Goal: Task Accomplishment & Management: Complete application form

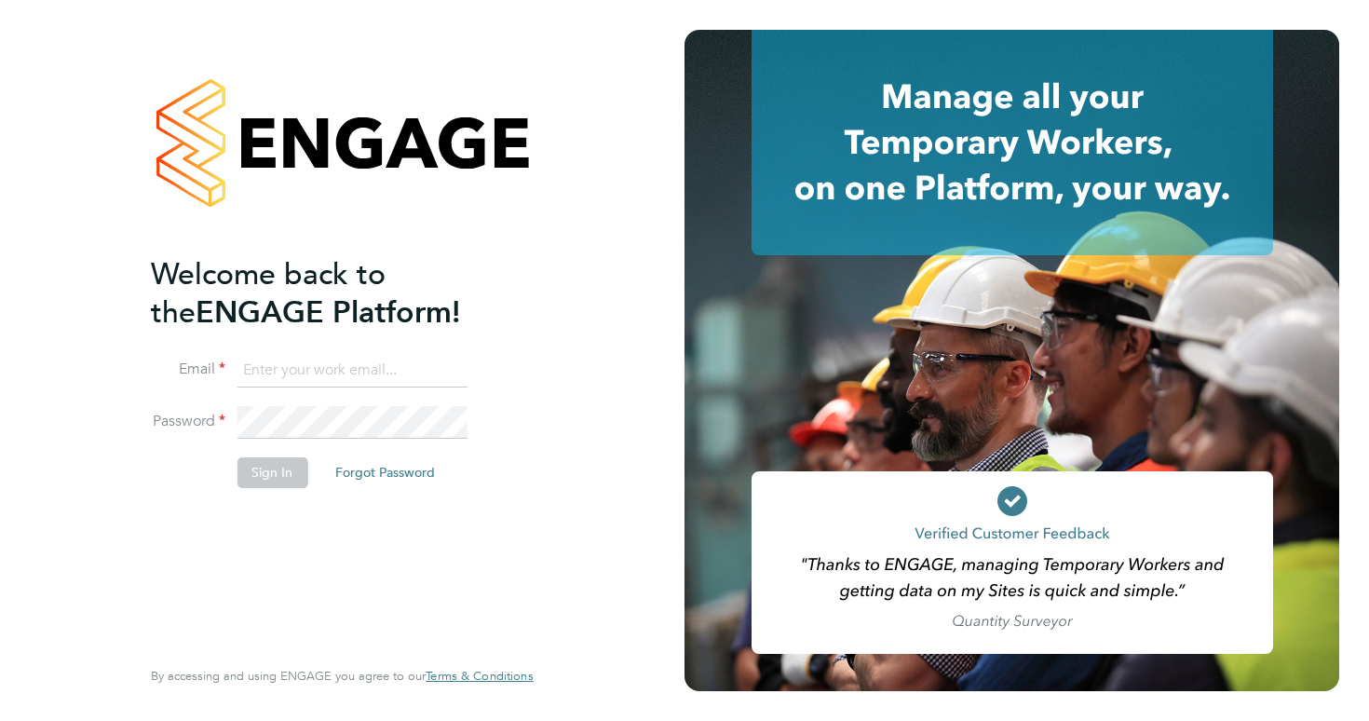
click at [276, 361] on input at bounding box center [352, 371] width 230 height 34
type input "harrycparker2@outlook.com"
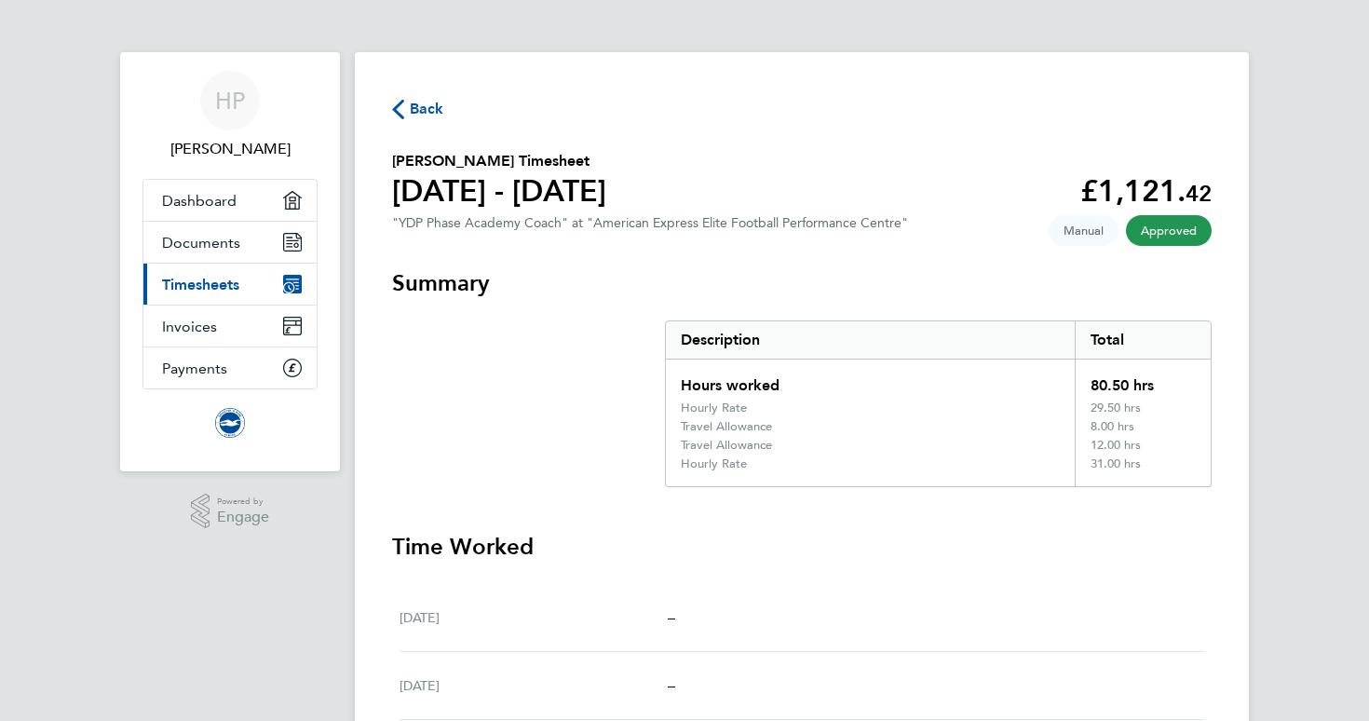
click at [428, 111] on span "Back" at bounding box center [427, 109] width 34 height 22
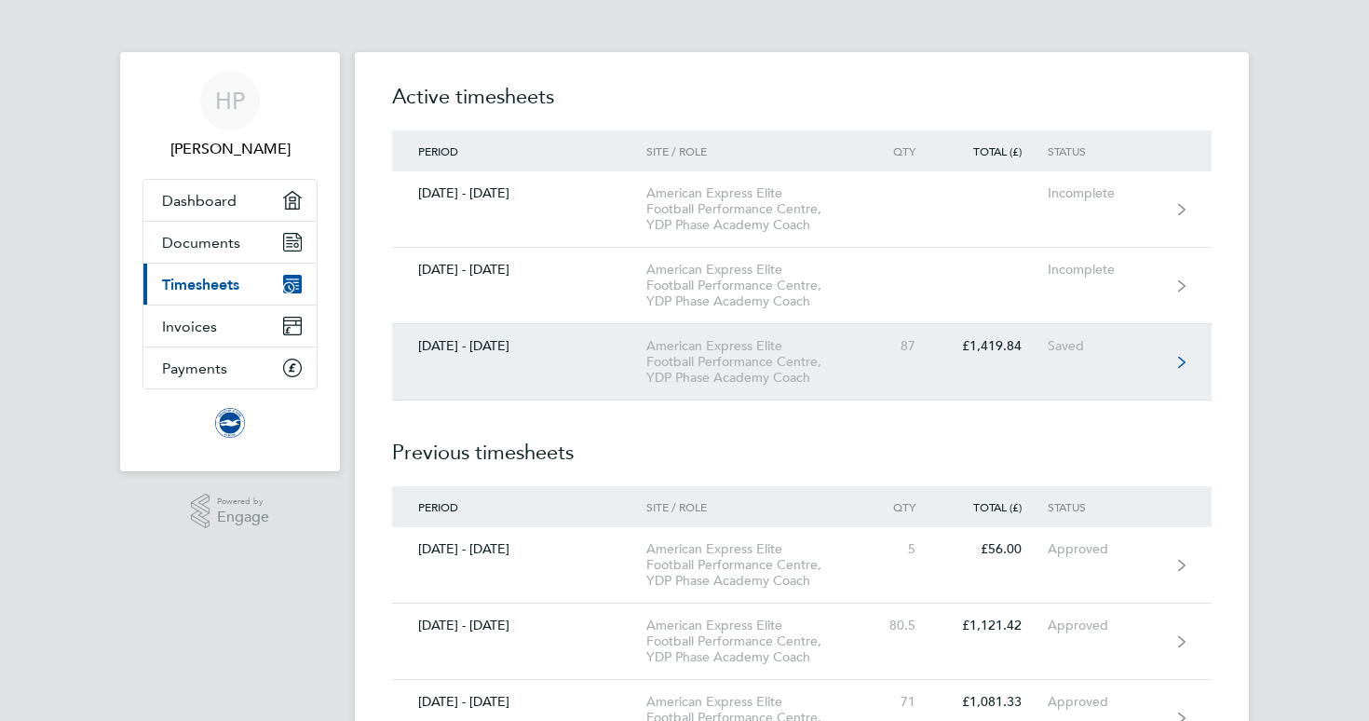
click at [930, 370] on link "[DATE] - [DATE] American Express Elite Football Performance Centre, YDP Phase A…" at bounding box center [801, 362] width 819 height 76
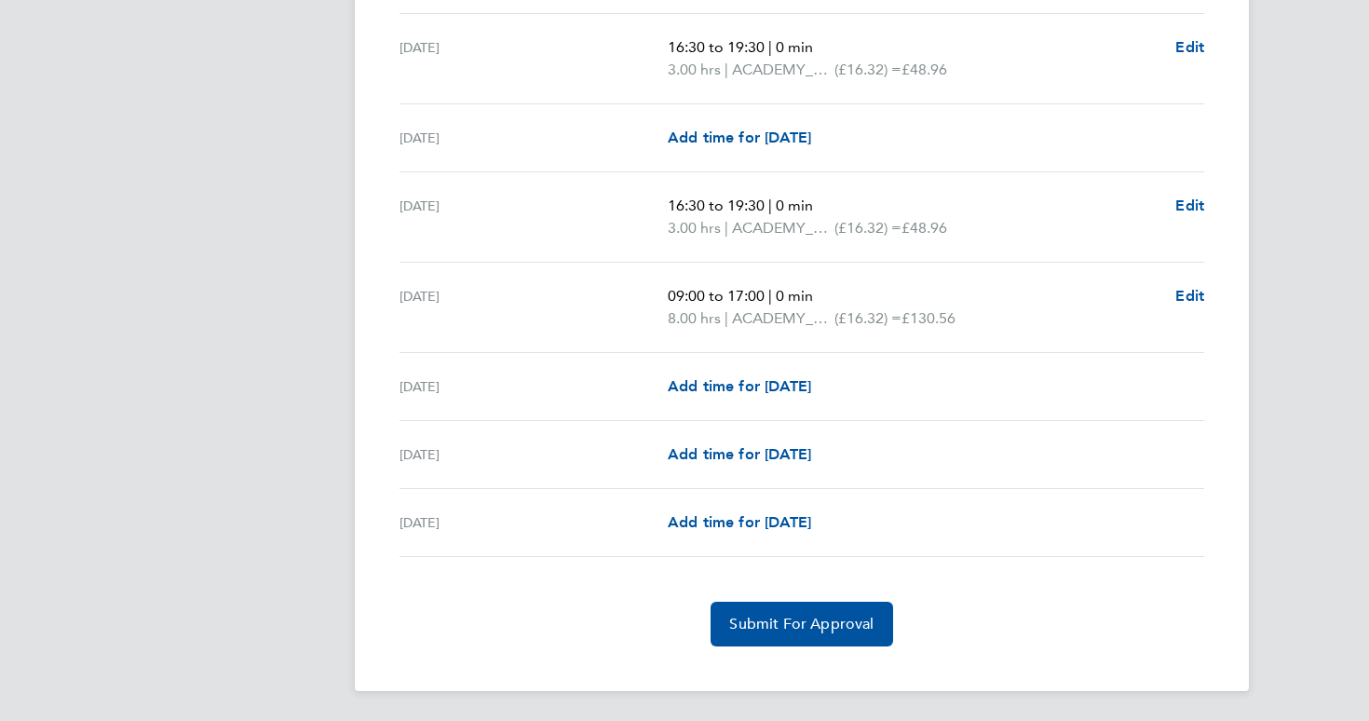
scroll to position [2486, 0]
click at [752, 392] on span "Add time for [DATE]" at bounding box center [739, 386] width 143 height 18
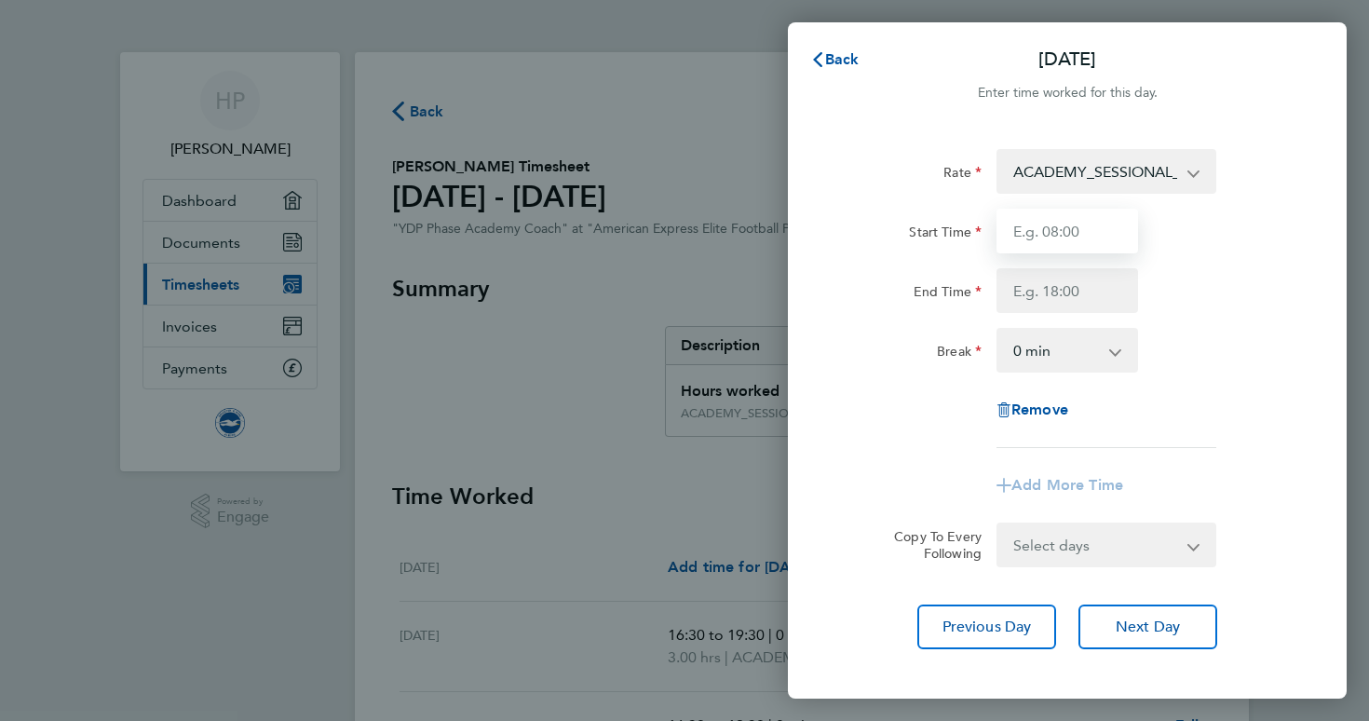
click at [1069, 225] on input "Start Time" at bounding box center [1067, 231] width 142 height 45
type input "07:30"
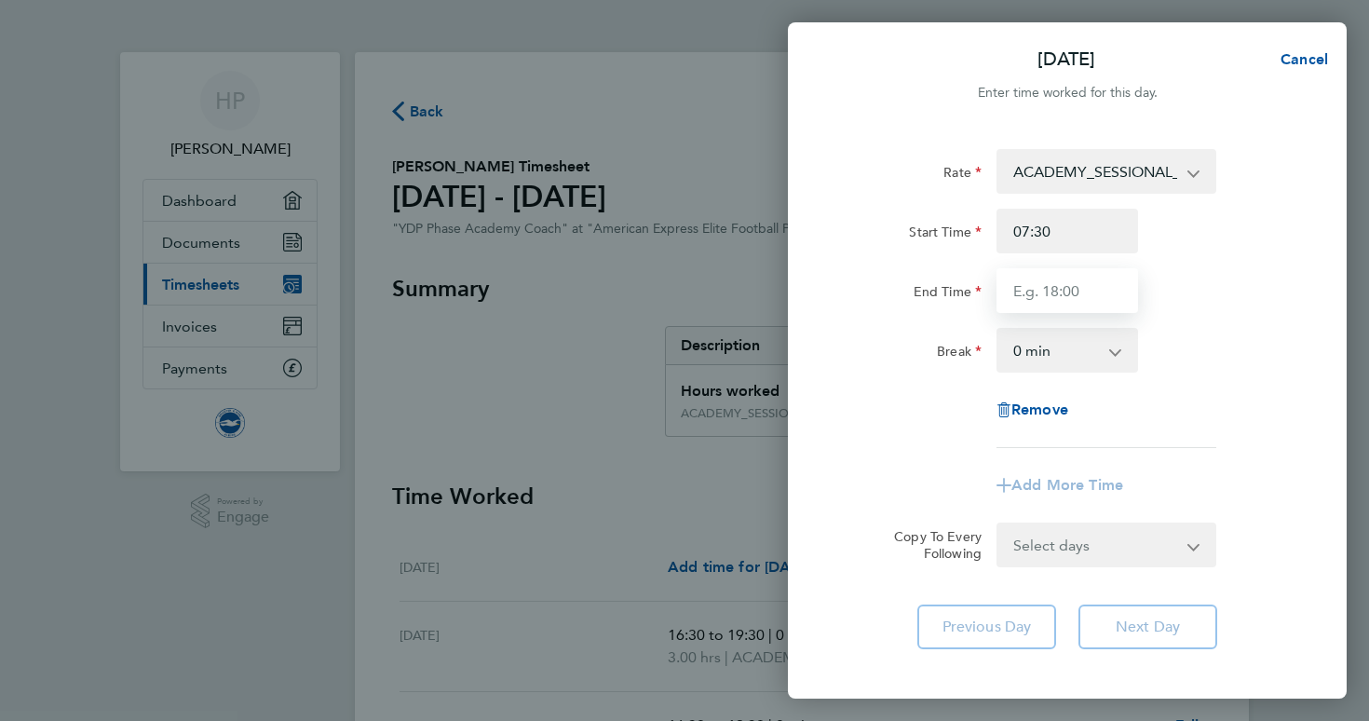
click at [1071, 285] on input "End Time" at bounding box center [1067, 290] width 142 height 45
type input "14:30"
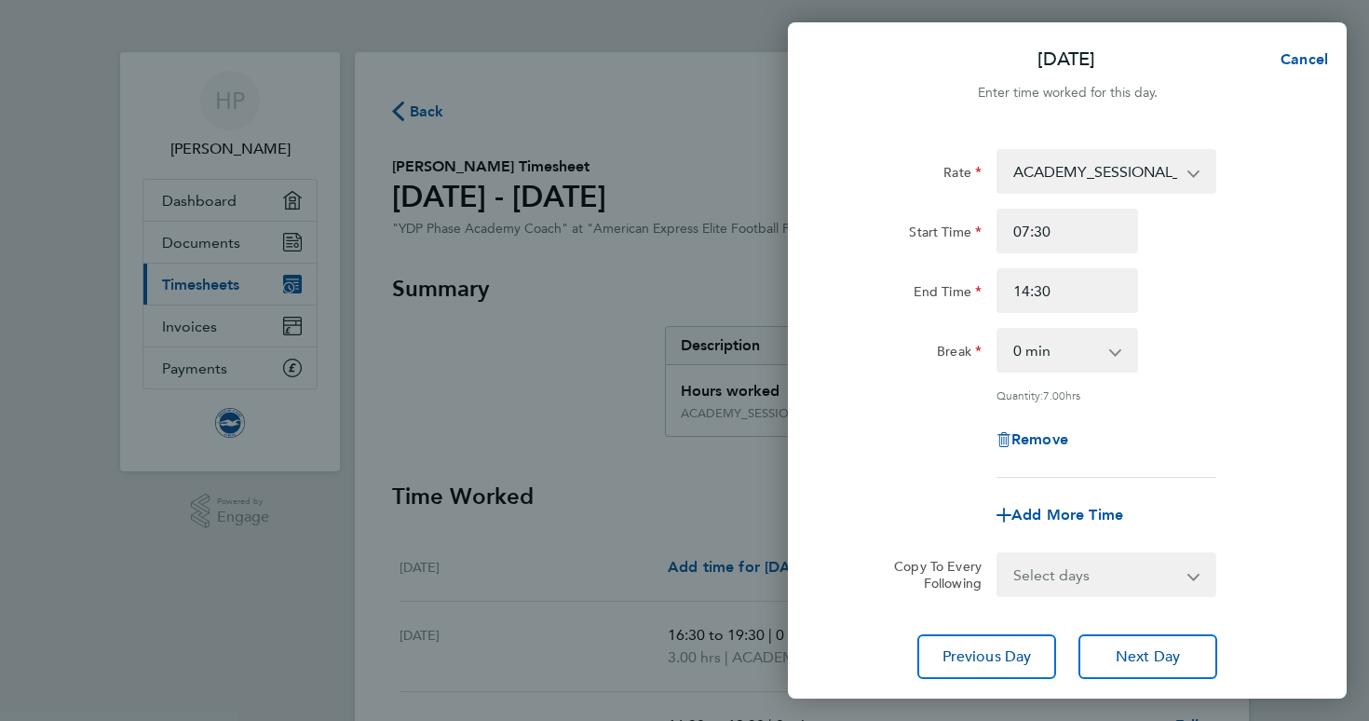
click at [1266, 299] on div "End Time 14:30" at bounding box center [1066, 290] width 469 height 45
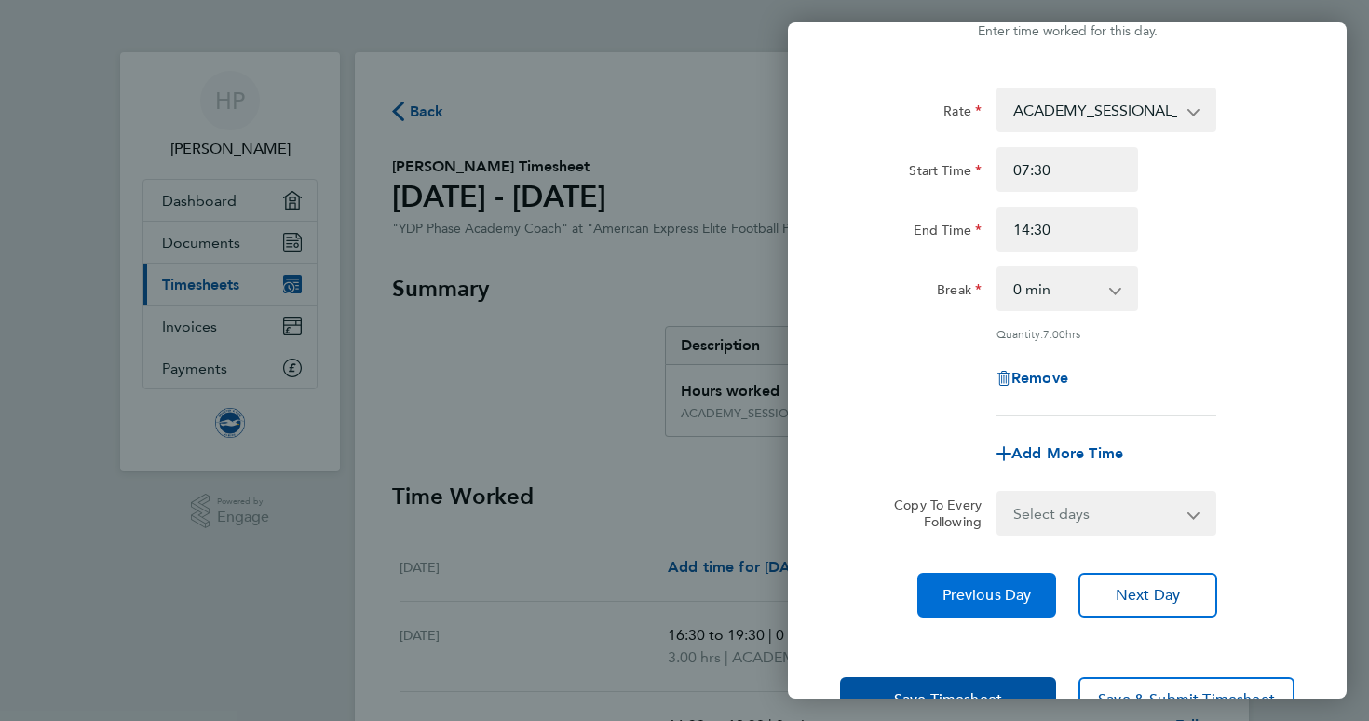
scroll to position [70, 0]
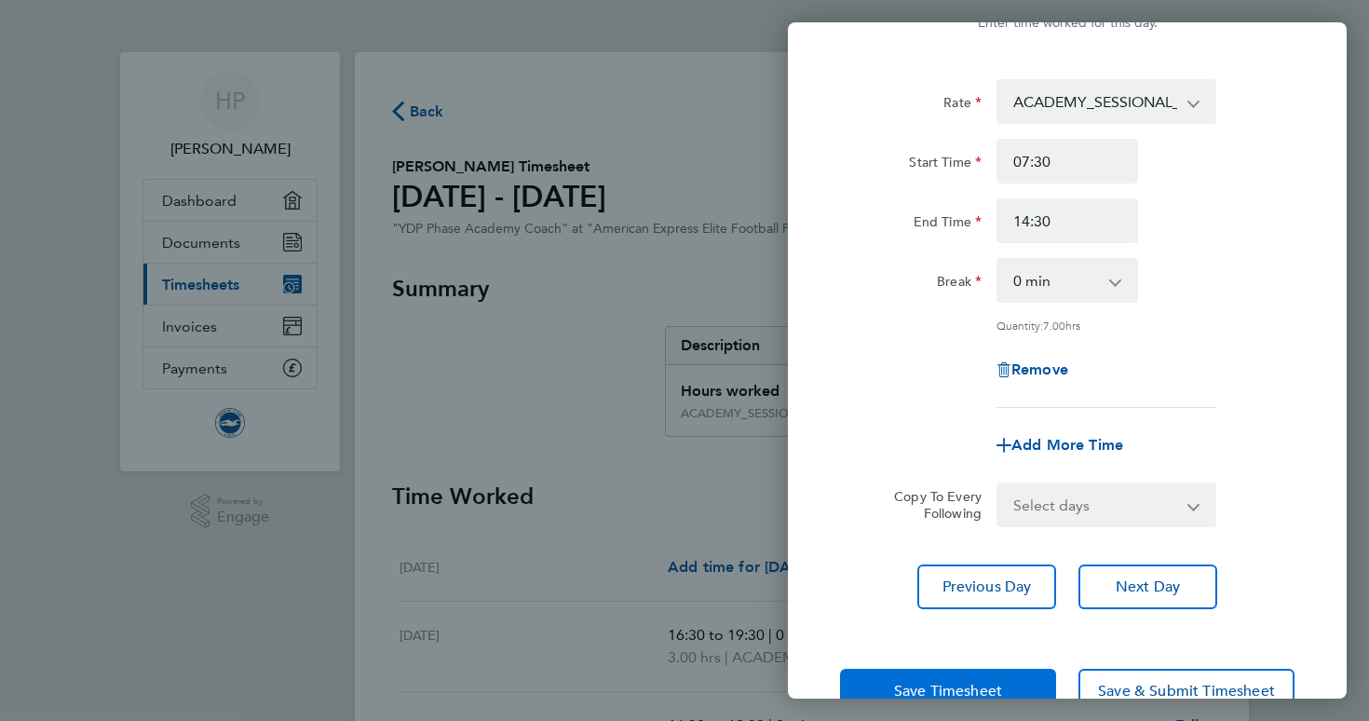
click at [953, 669] on button "Save Timesheet" at bounding box center [948, 691] width 216 height 45
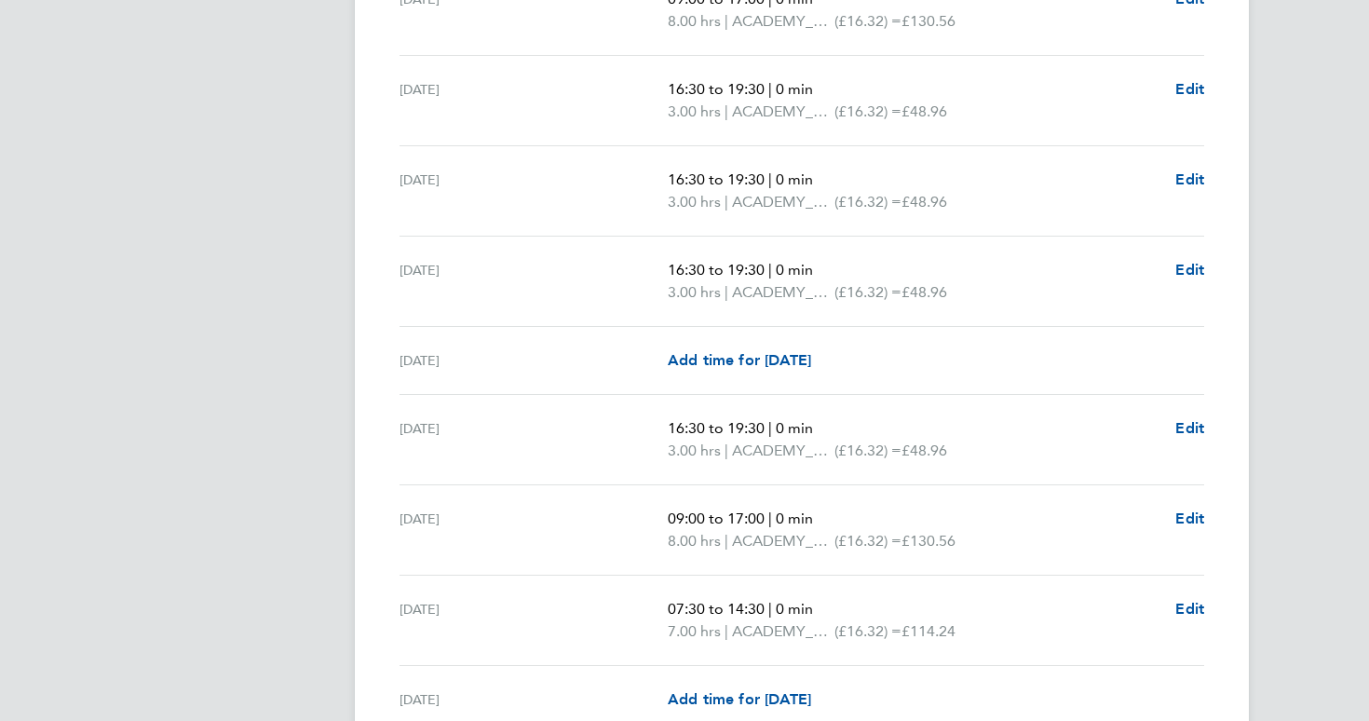
scroll to position [2508, 0]
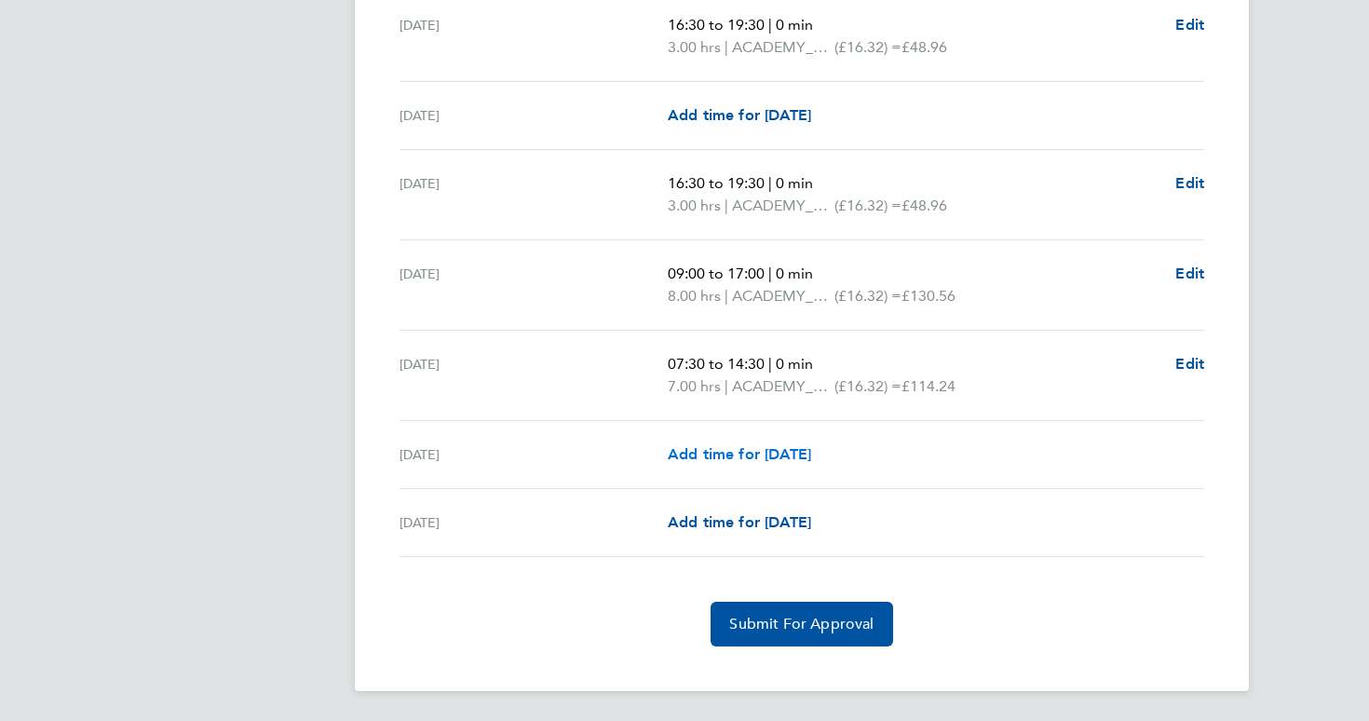
click at [769, 459] on span "Add time for [DATE]" at bounding box center [739, 454] width 143 height 18
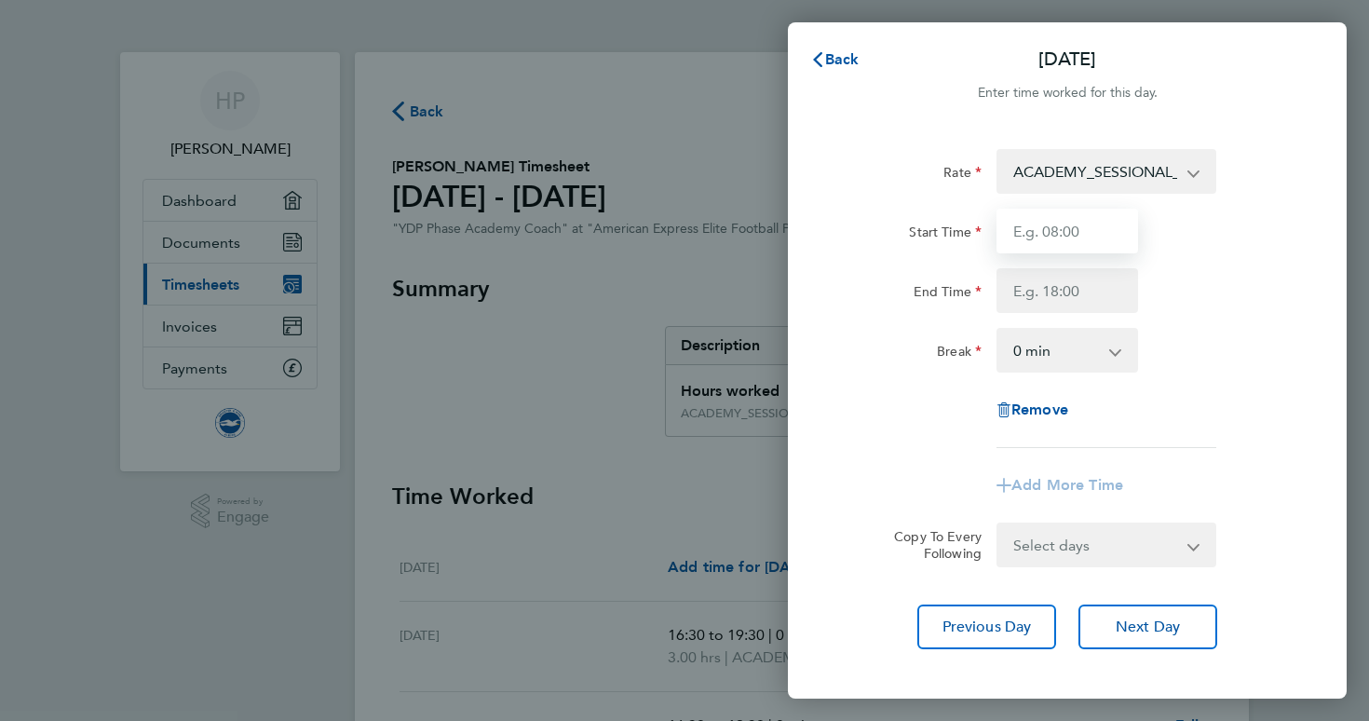
click at [1086, 230] on input "Start Time" at bounding box center [1067, 231] width 142 height 45
type input "16:30"
click at [1073, 285] on input "End Time" at bounding box center [1067, 290] width 142 height 45
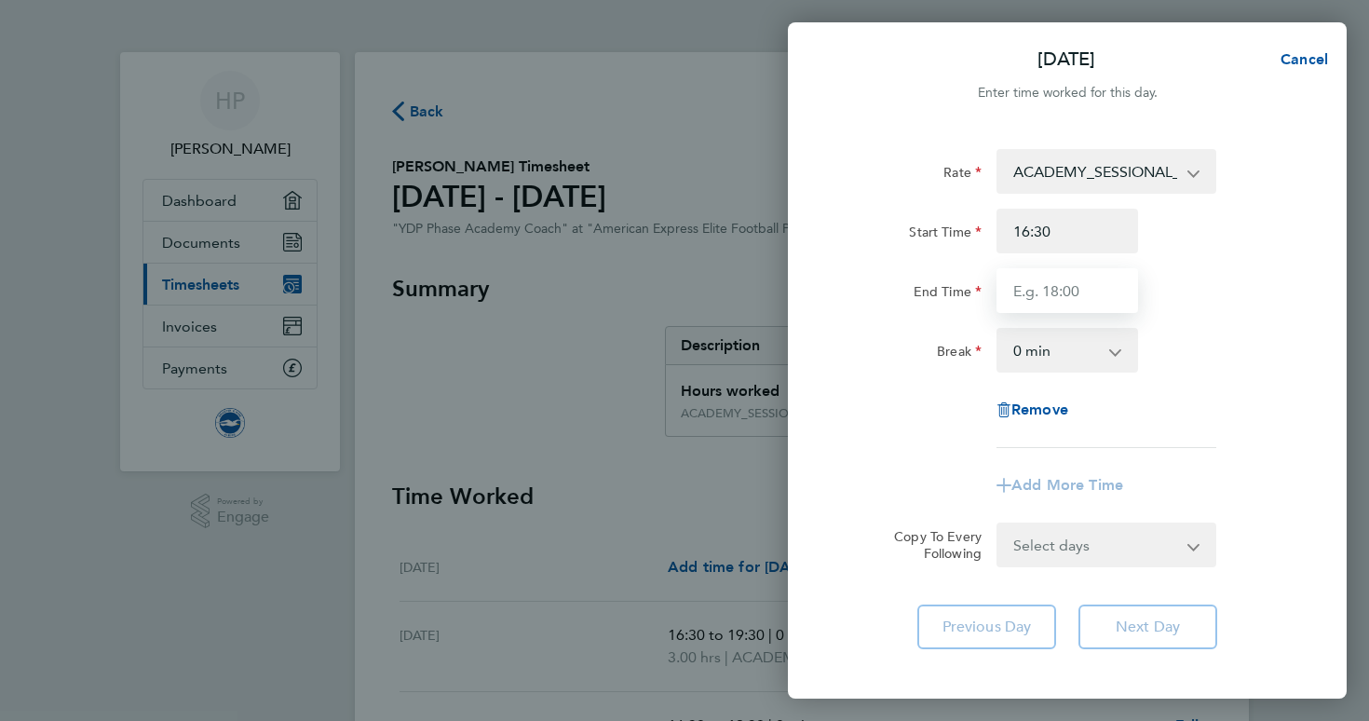
type input "19:30"
click at [1283, 316] on div "Rate ACADEMY_SESSIONAL_COACH - 16.32 ADMIN_HOURS - 12.98 ACADEMY_PLAYER_CHAPERO…" at bounding box center [1067, 298] width 454 height 299
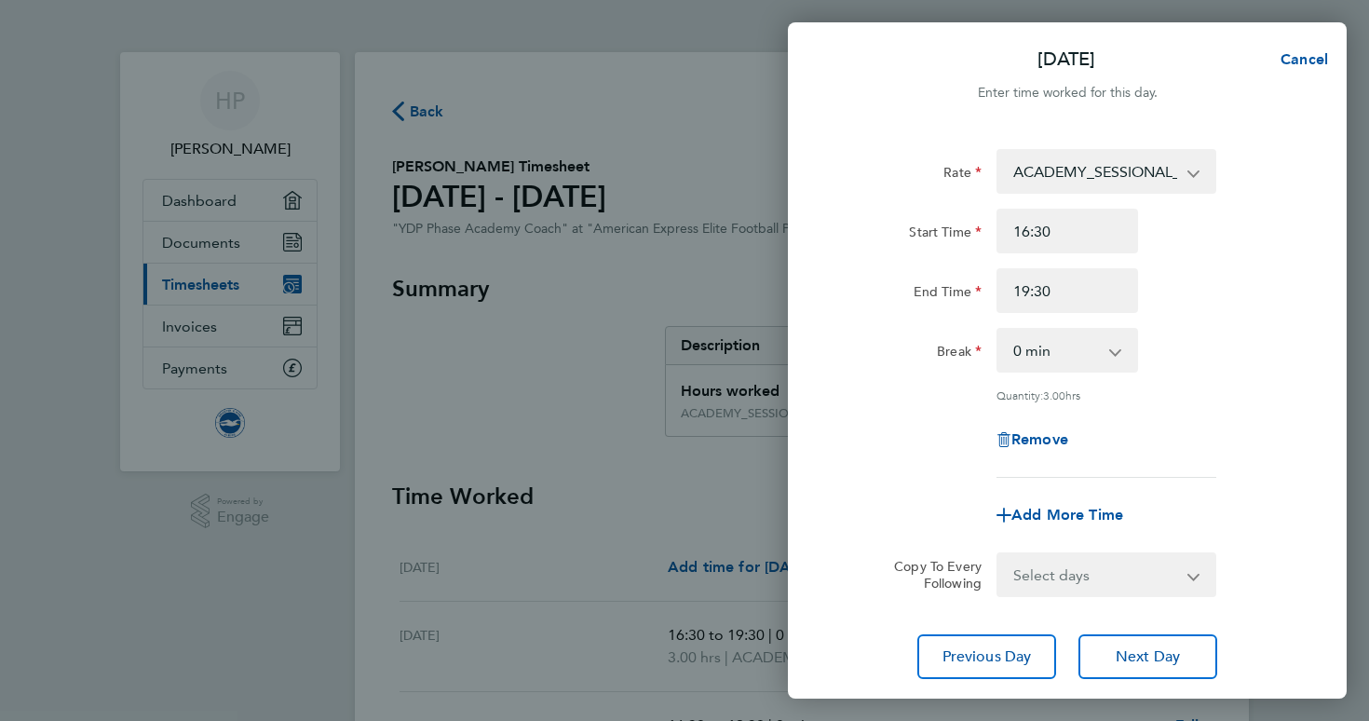
scroll to position [120, 0]
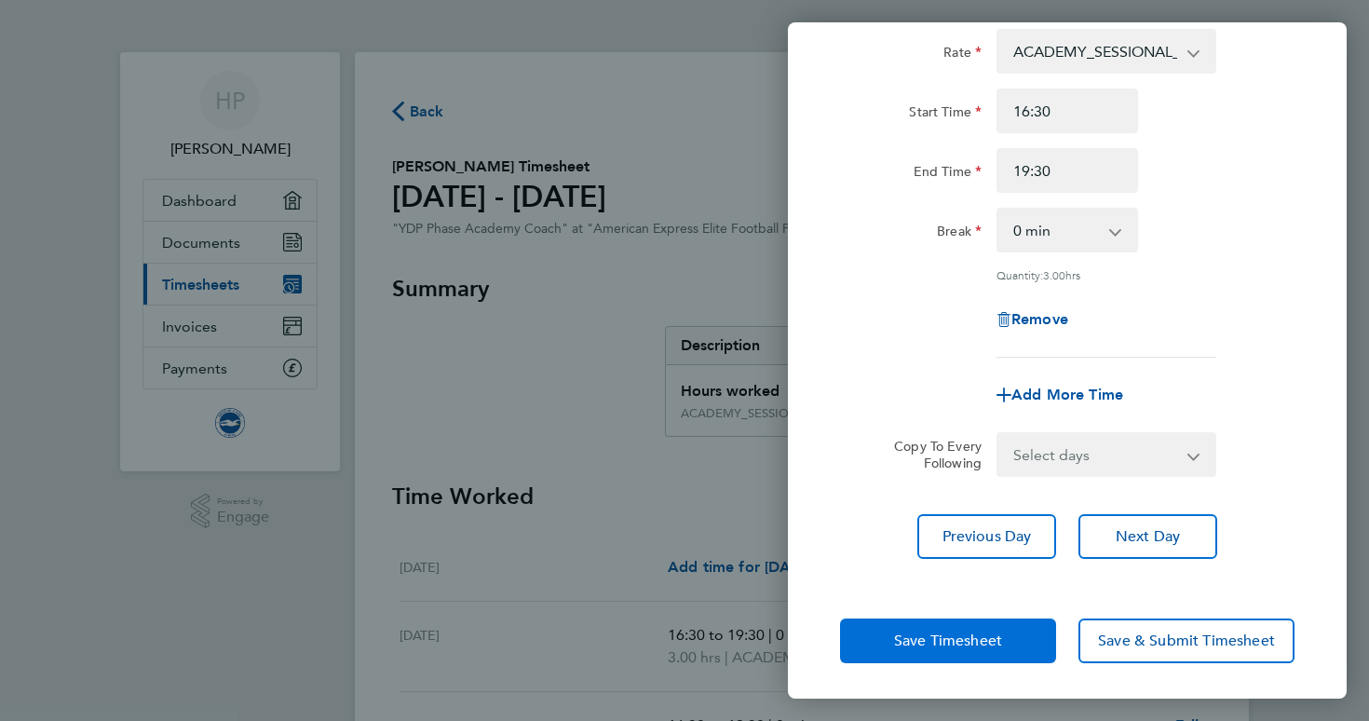
click at [915, 631] on span "Save Timesheet" at bounding box center [948, 640] width 108 height 19
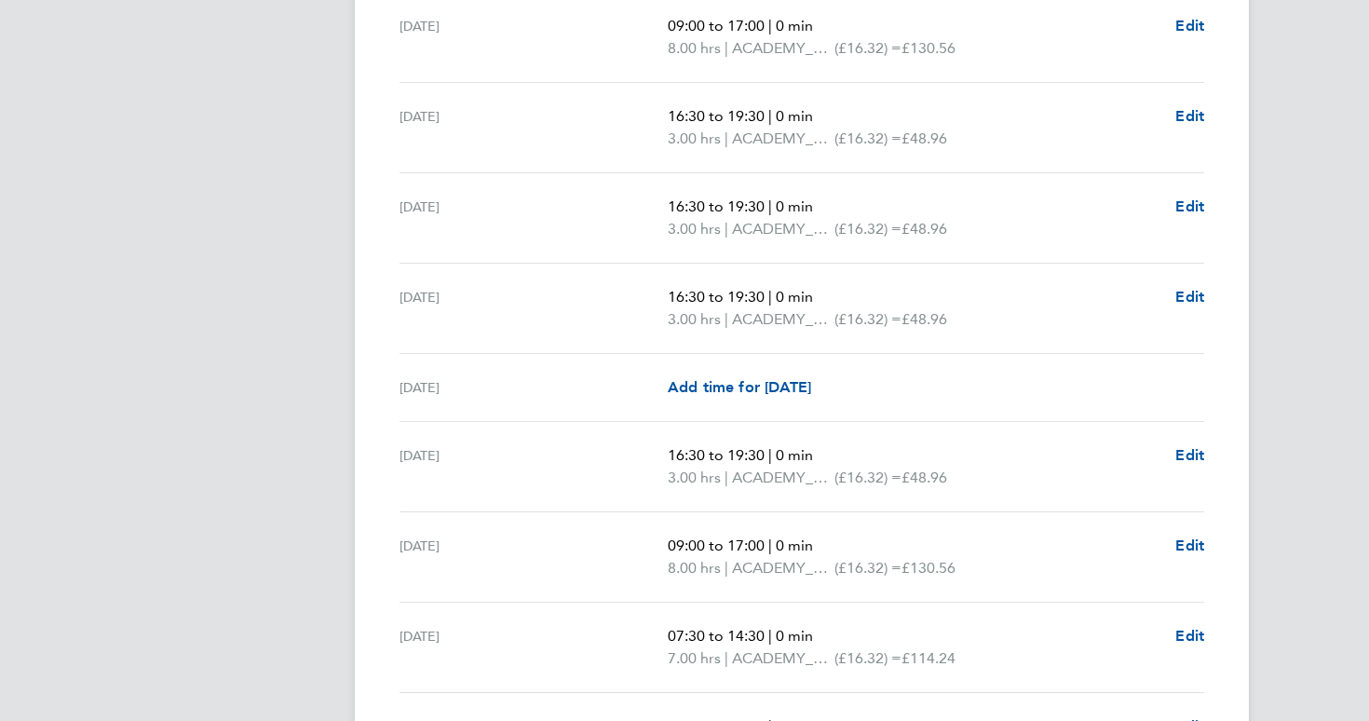
scroll to position [2531, 0]
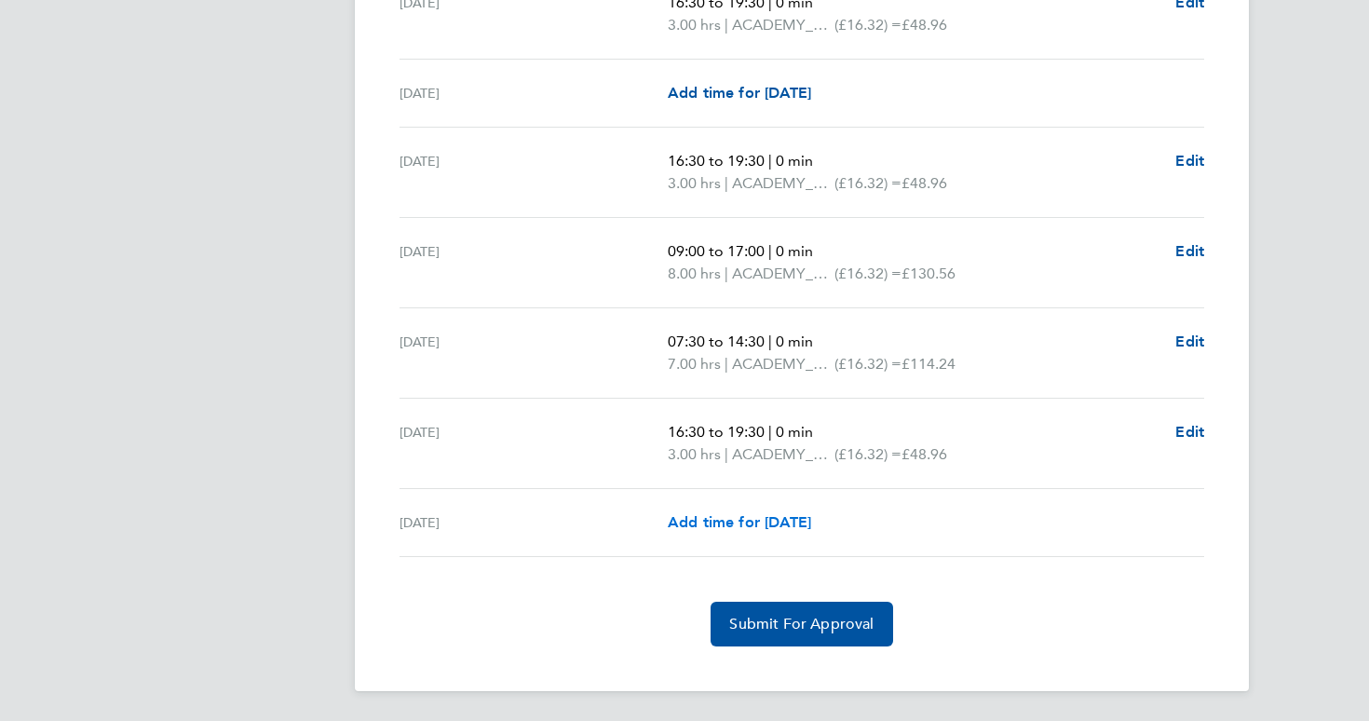
click at [750, 511] on link "Add time for [DATE]" at bounding box center [739, 522] width 143 height 22
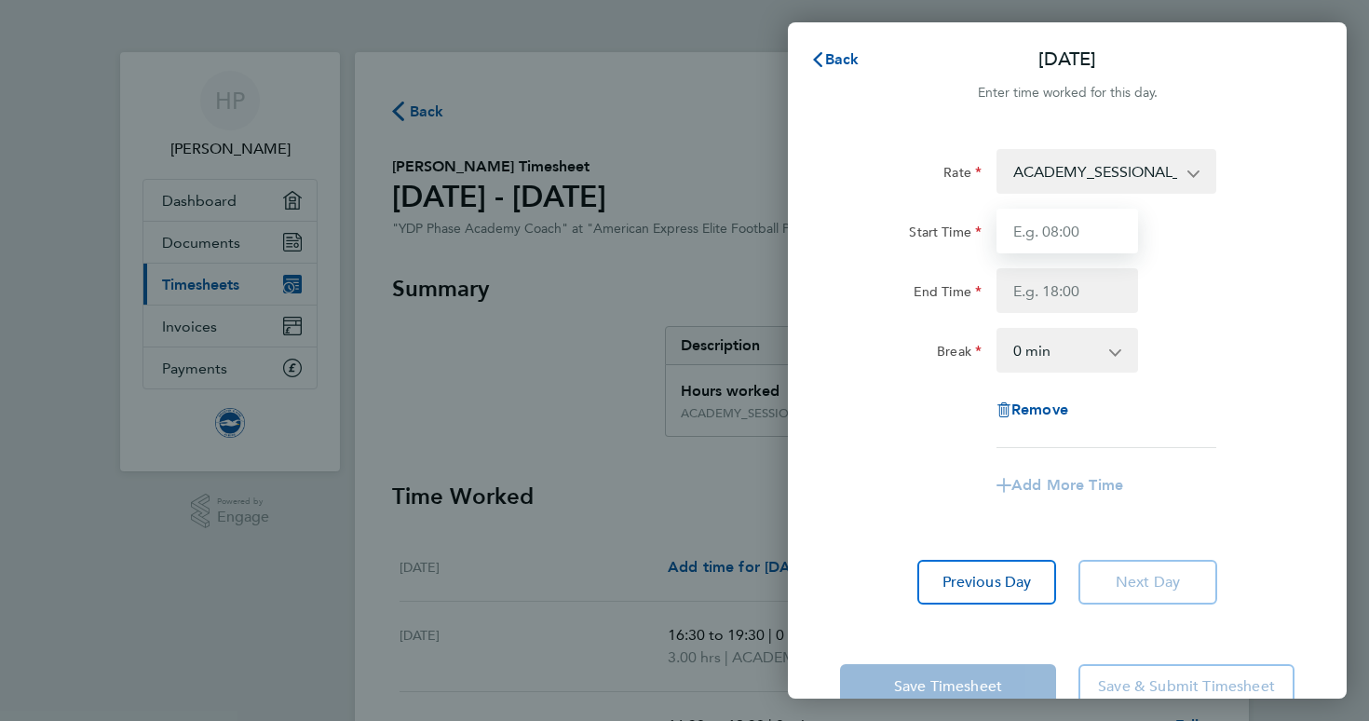
click at [1096, 224] on input "Start Time" at bounding box center [1067, 231] width 142 height 45
type input "16:30"
click at [1090, 282] on input "End Time" at bounding box center [1067, 290] width 142 height 45
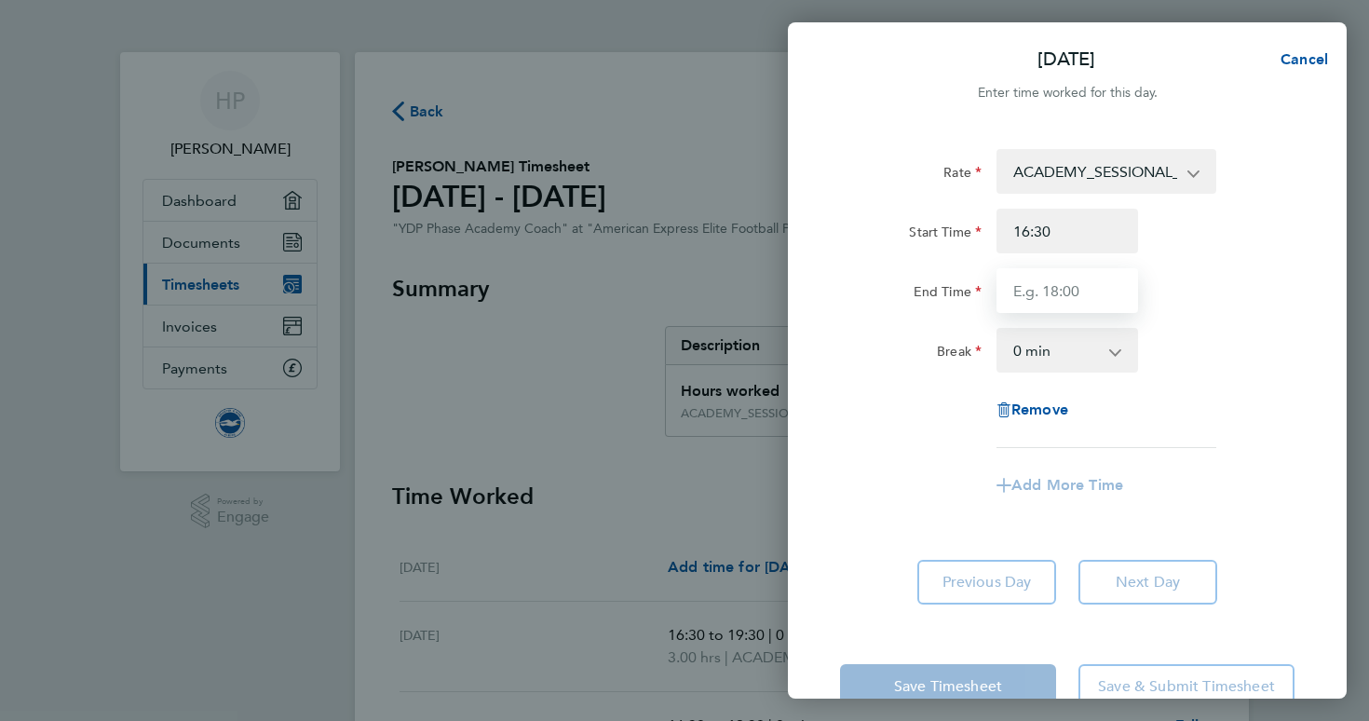
type input "19:30"
click at [1257, 328] on div "Break 0 min 15 min 30 min 45 min 60 min 75 min 90 min" at bounding box center [1066, 350] width 469 height 45
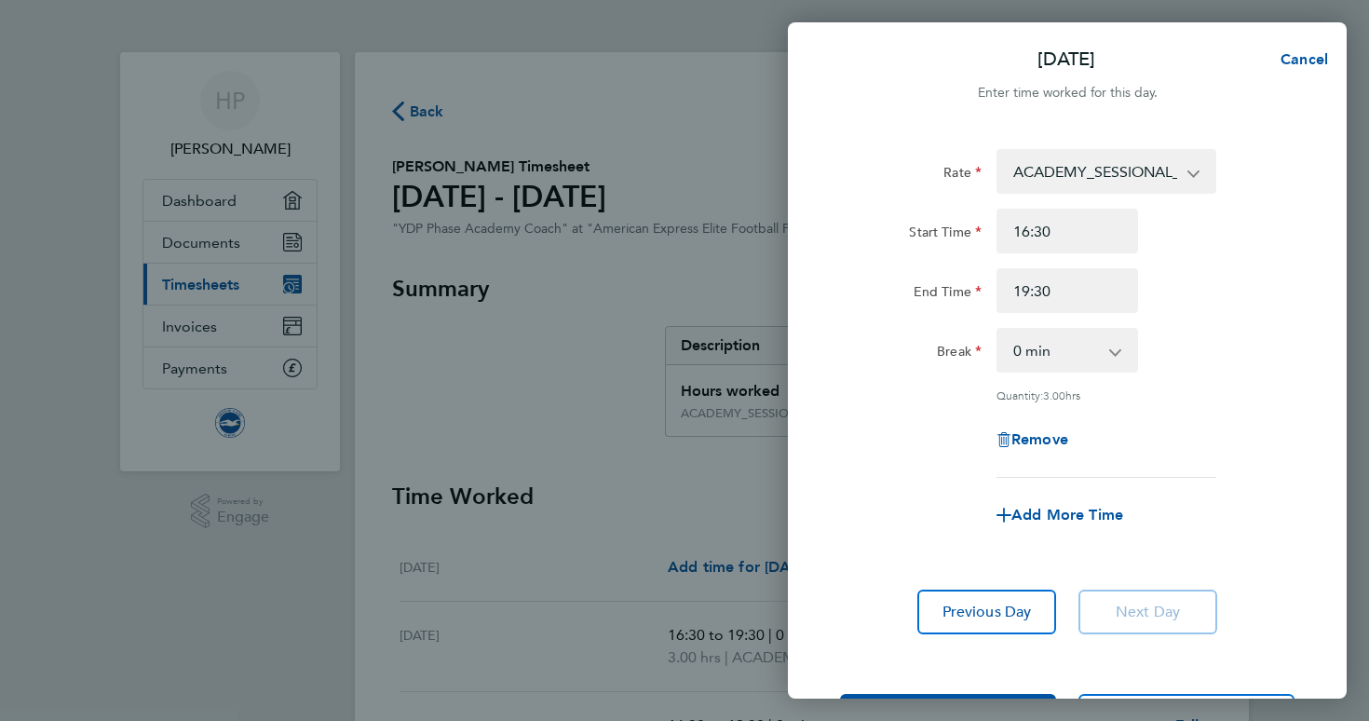
scroll to position [75, 0]
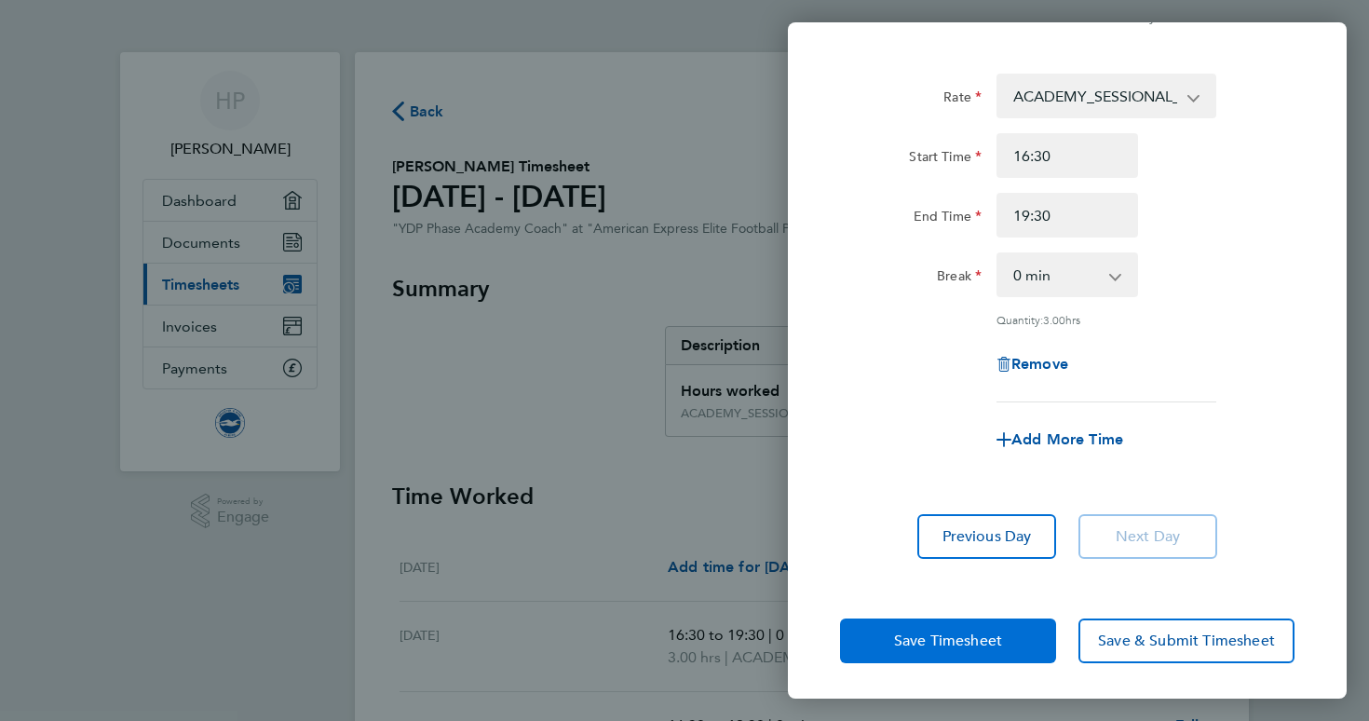
click at [891, 620] on button "Save Timesheet" at bounding box center [948, 640] width 216 height 45
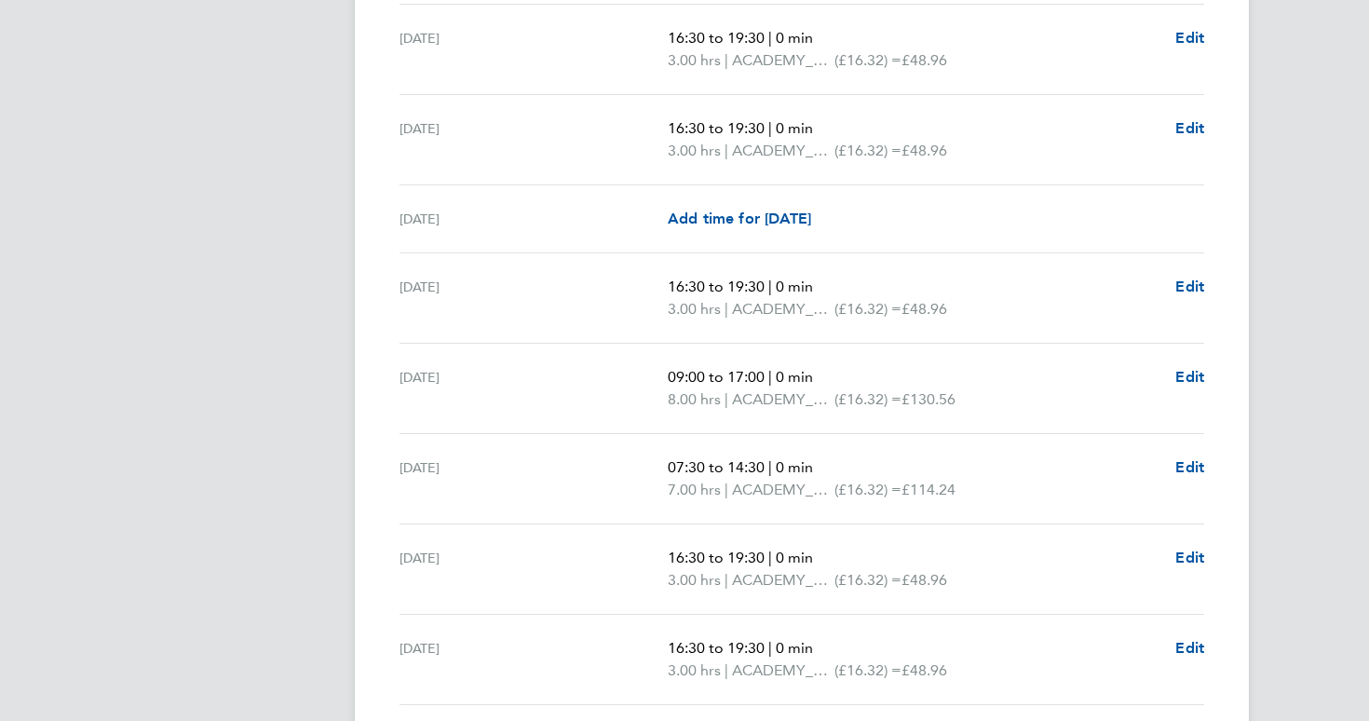
scroll to position [2297, 0]
